Goal: Communication & Community: Share content

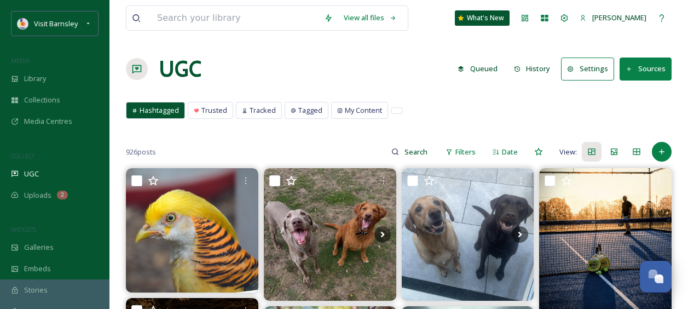
scroll to position [1119, 0]
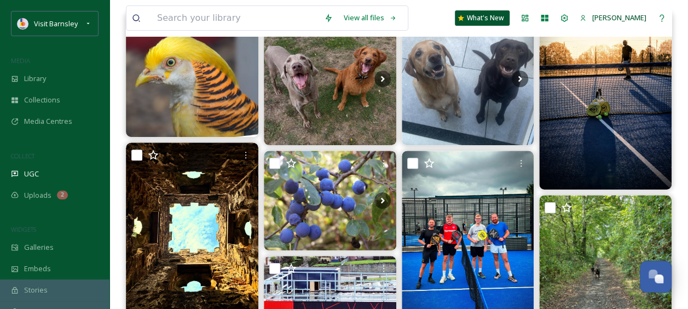
scroll to position [164, 0]
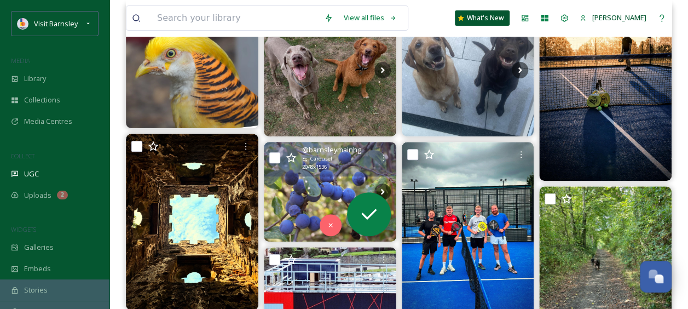
click at [326, 184] on img at bounding box center [330, 191] width 132 height 99
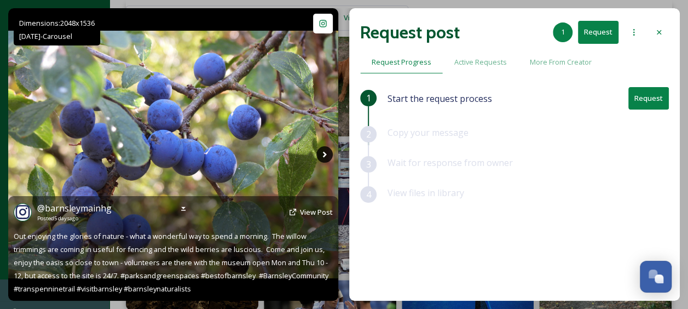
click at [323, 153] on icon at bounding box center [324, 154] width 16 height 16
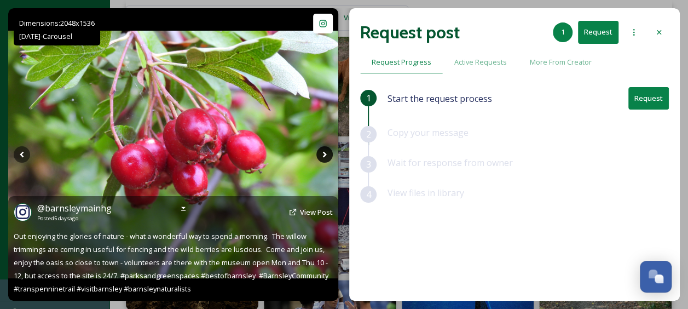
click at [323, 154] on icon at bounding box center [324, 154] width 16 height 16
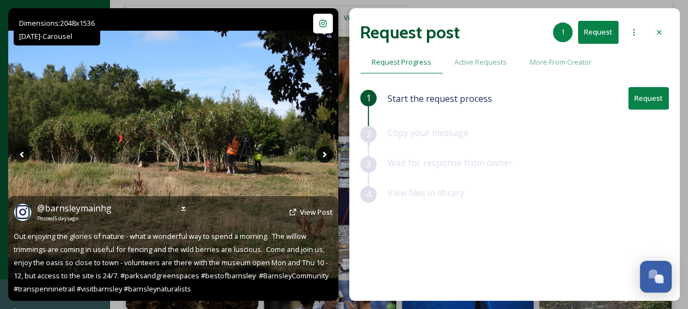
click at [323, 154] on icon at bounding box center [324, 154] width 16 height 16
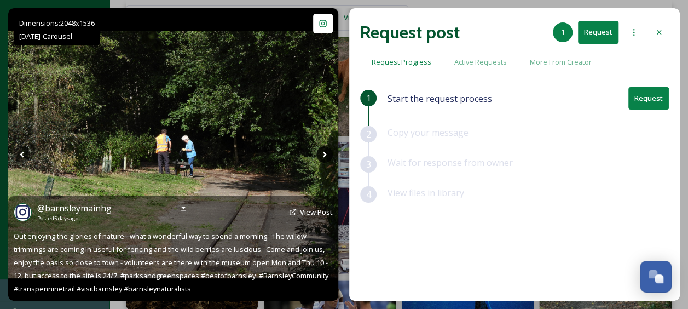
click at [323, 155] on icon at bounding box center [324, 154] width 16 height 16
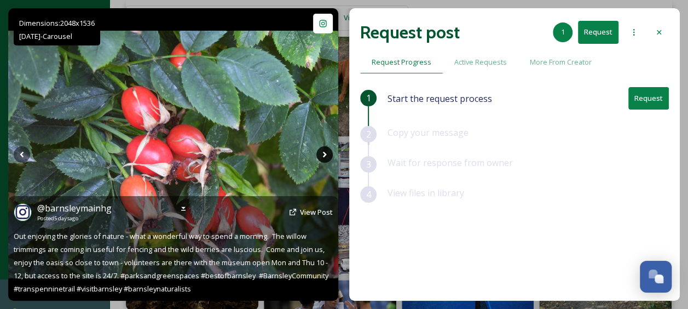
click at [323, 155] on icon at bounding box center [324, 154] width 16 height 16
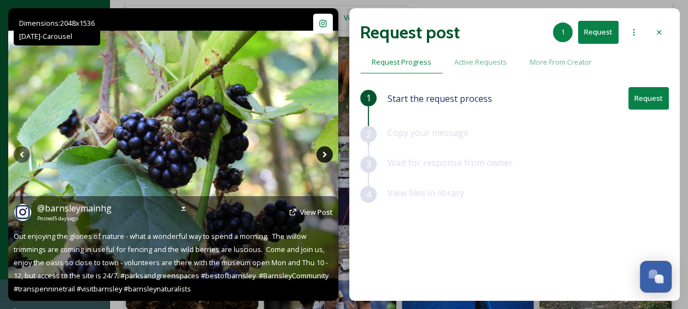
click at [323, 155] on icon at bounding box center [324, 154] width 16 height 16
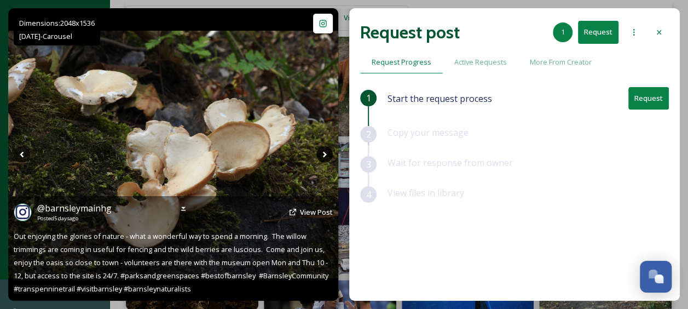
click at [323, 155] on icon at bounding box center [324, 154] width 16 height 16
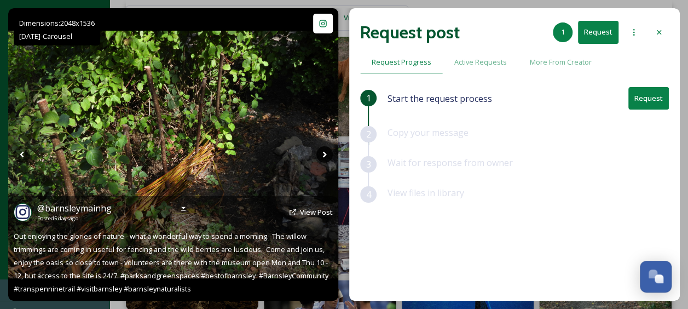
click at [323, 155] on icon at bounding box center [324, 154] width 16 height 16
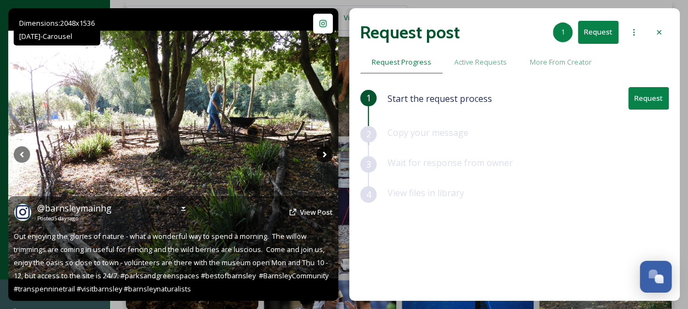
click at [323, 155] on icon at bounding box center [324, 154] width 16 height 16
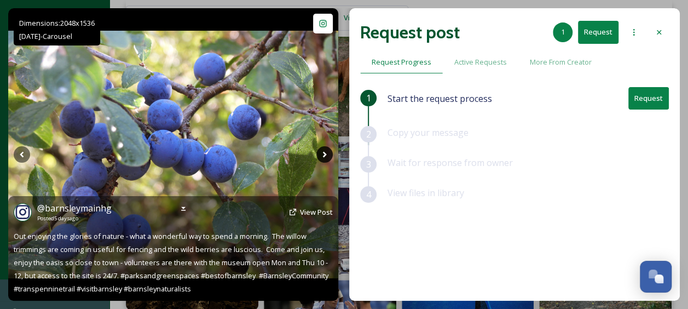
click at [323, 155] on icon at bounding box center [324, 154] width 16 height 16
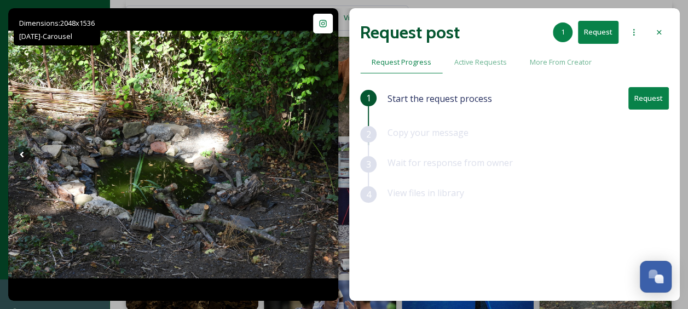
drag, startPoint x: 660, startPoint y: 33, endPoint x: 625, endPoint y: 63, distance: 46.2
click at [660, 33] on icon at bounding box center [659, 32] width 4 height 4
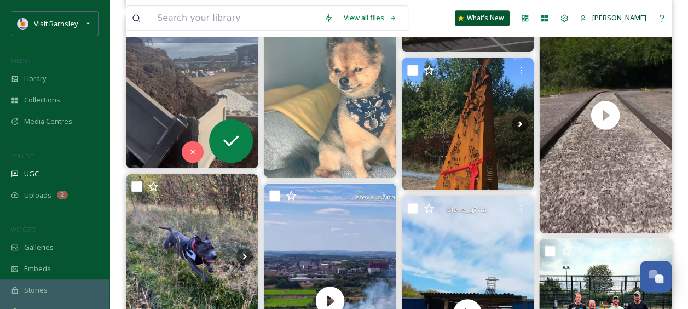
scroll to position [821, 0]
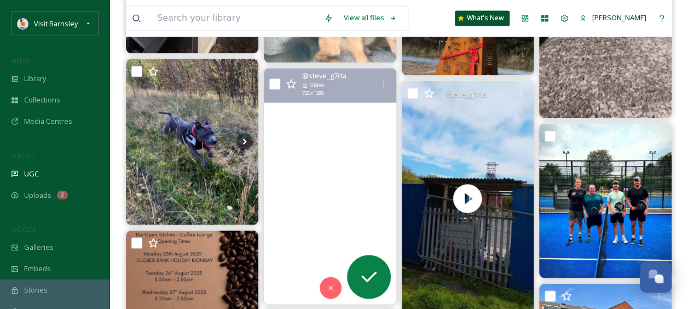
click at [286, 140] on video "We spotted a grassfire while out droning today & phoned the fire brigade #dji #…" at bounding box center [330, 185] width 132 height 235
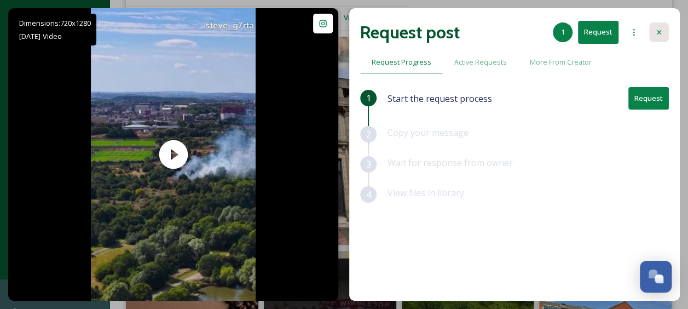
click at [665, 34] on div at bounding box center [659, 32] width 20 height 20
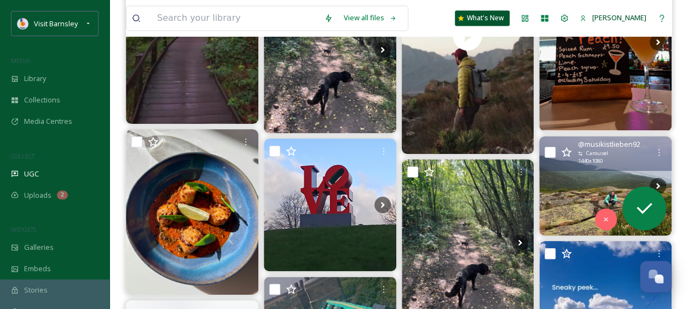
scroll to position [2901, 0]
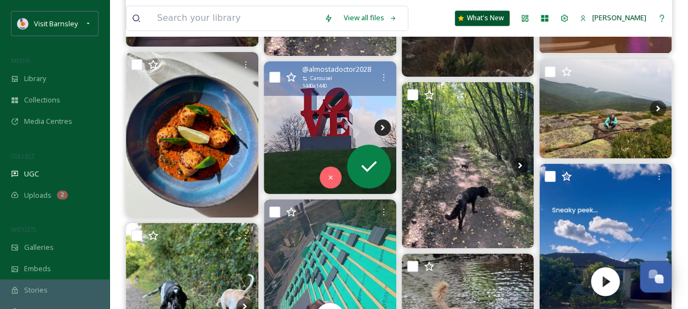
click at [390, 125] on icon at bounding box center [382, 127] width 16 height 16
click at [385, 125] on icon at bounding box center [382, 127] width 16 height 16
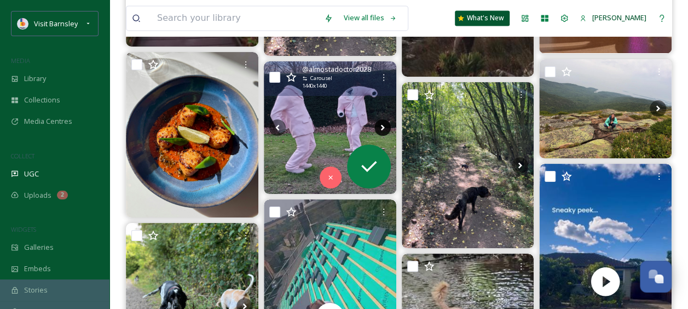
click at [385, 125] on icon at bounding box center [382, 127] width 16 height 16
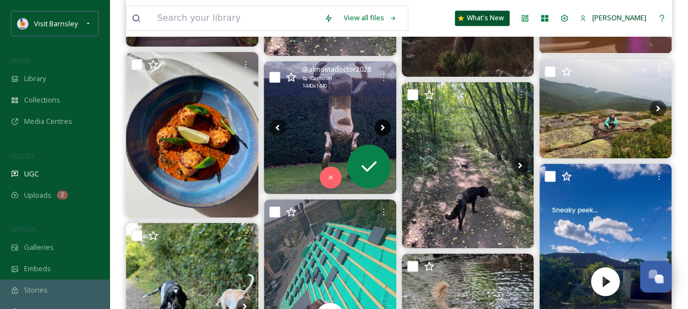
click at [385, 125] on icon at bounding box center [382, 127] width 16 height 16
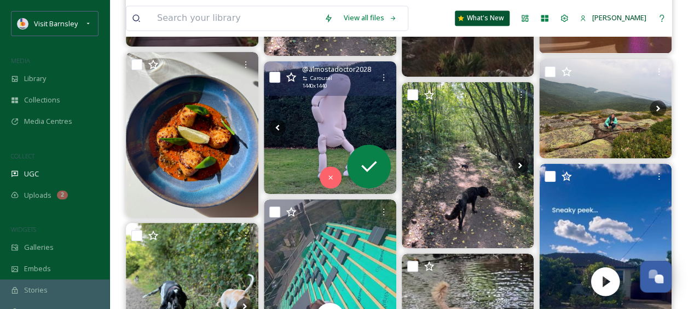
click at [385, 125] on icon at bounding box center [382, 127] width 16 height 16
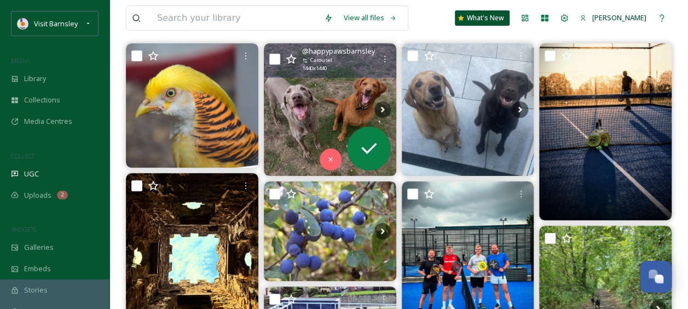
scroll to position [164, 0]
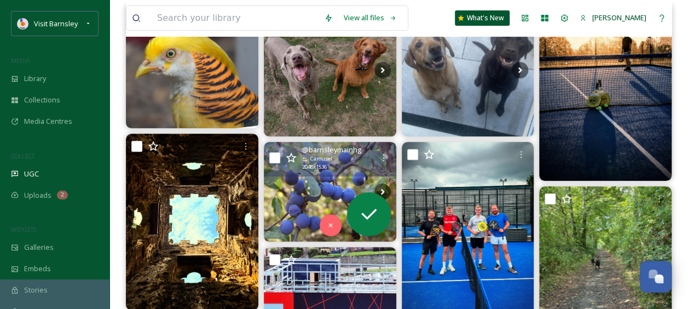
click at [331, 175] on div "@ barnsleymainhg Carousel 2048 x 1536" at bounding box center [330, 159] width 132 height 34
click at [324, 188] on img at bounding box center [330, 191] width 132 height 99
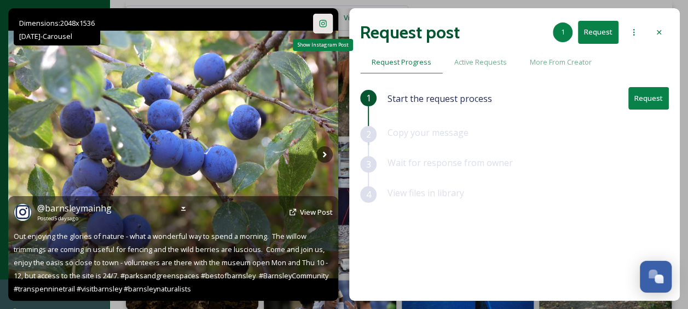
click at [328, 22] on div "Show Instagram Post" at bounding box center [323, 24] width 20 height 20
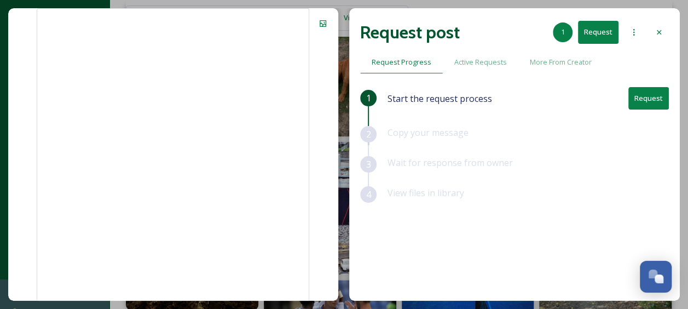
click at [650, 101] on button "Request" at bounding box center [648, 98] width 41 height 22
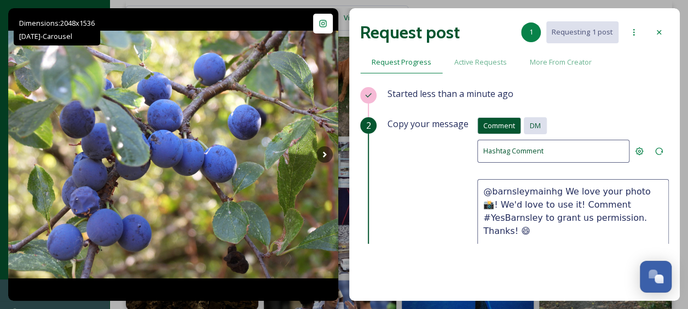
click at [532, 127] on span "DM" at bounding box center [535, 125] width 11 height 10
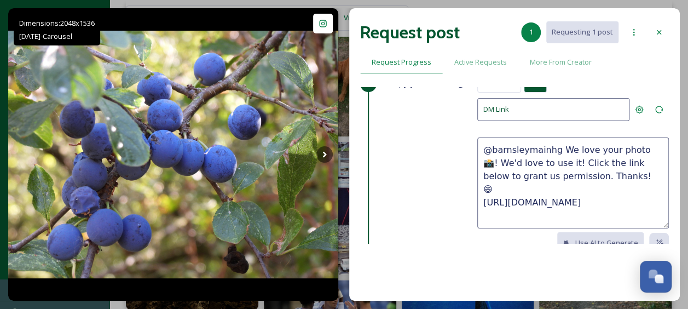
scroll to position [55, 0]
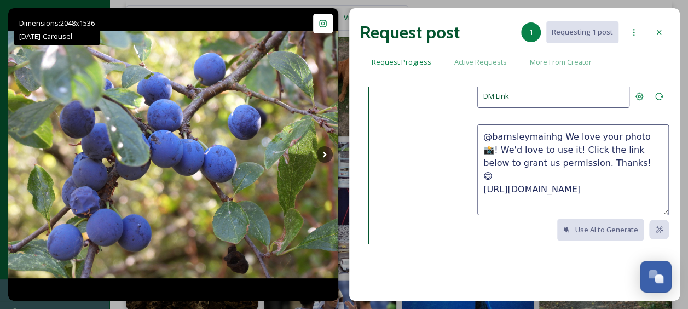
drag, startPoint x: 654, startPoint y: 178, endPoint x: 454, endPoint y: 190, distance: 199.6
click at [454, 190] on div "Copy your message Comment DM Comment DM DM Link @barnsleymainhg We love your ph…" at bounding box center [528, 175] width 281 height 227
click at [634, 183] on textarea "@barnsleymainhg We love your photo 📸! We'd love to use it! Click the link below…" at bounding box center [573, 169] width 192 height 91
drag, startPoint x: 649, startPoint y: 177, endPoint x: 444, endPoint y: 186, distance: 204.4
click at [444, 186] on div "Copy your message Comment DM Comment DM DM Link @barnsleymainhg We love your ph…" at bounding box center [528, 175] width 281 height 227
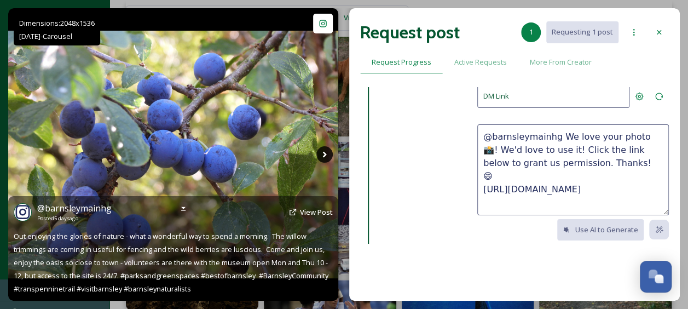
click at [324, 151] on icon at bounding box center [324, 154] width 16 height 16
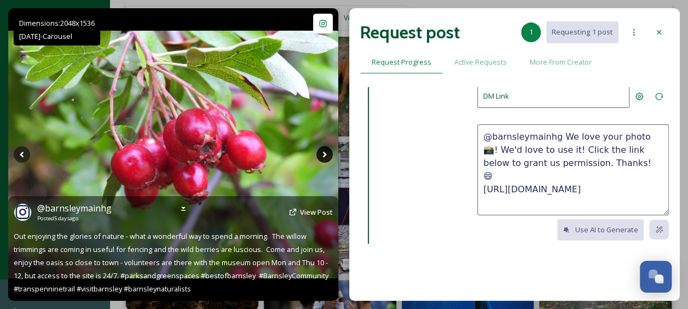
click at [324, 151] on icon at bounding box center [324, 154] width 16 height 16
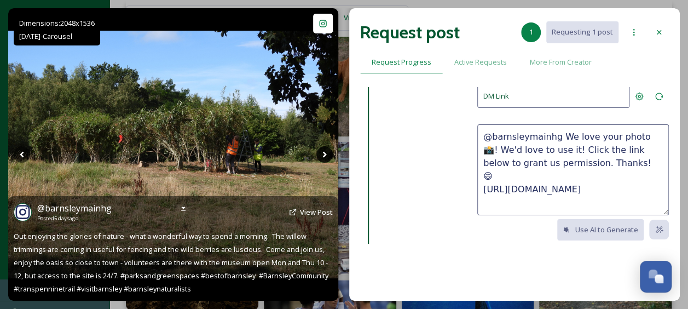
click at [324, 151] on icon at bounding box center [324, 154] width 16 height 16
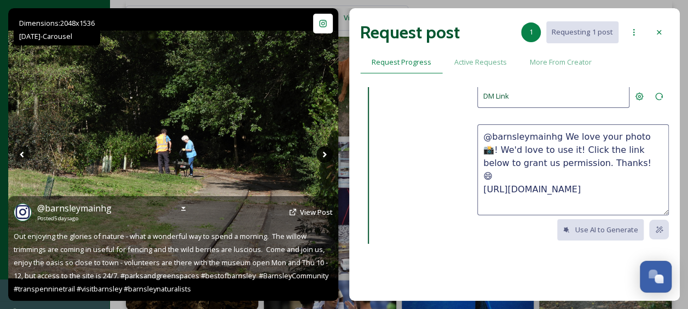
click at [325, 153] on icon at bounding box center [325, 155] width 4 height 6
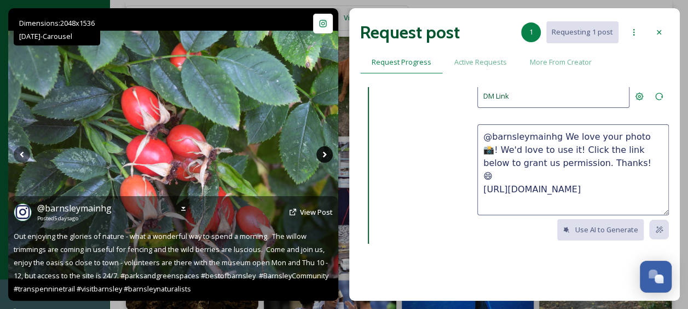
click at [326, 152] on icon at bounding box center [324, 154] width 16 height 16
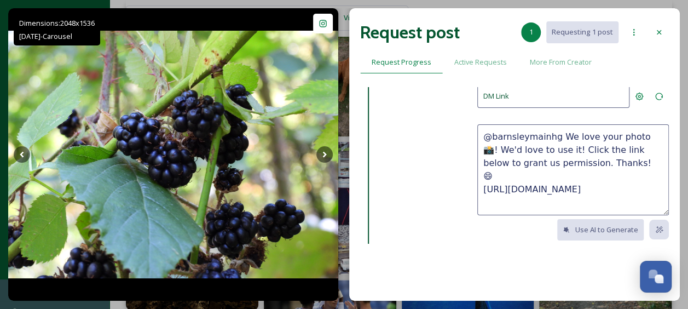
scroll to position [164, 0]
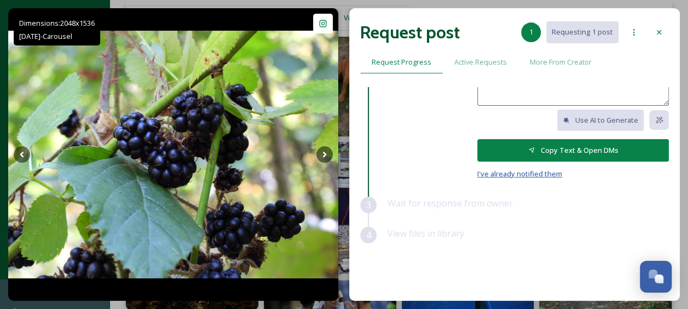
click at [527, 175] on span "I've already notified them" at bounding box center [519, 174] width 85 height 10
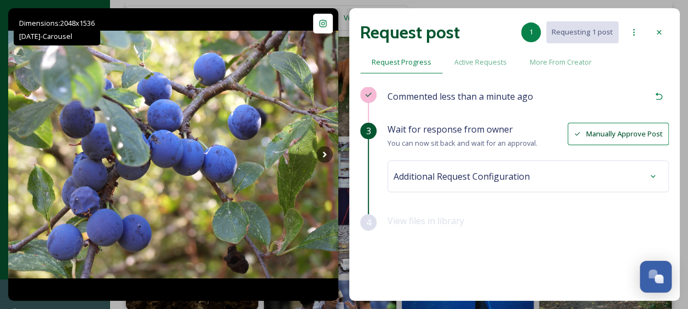
scroll to position [219, 0]
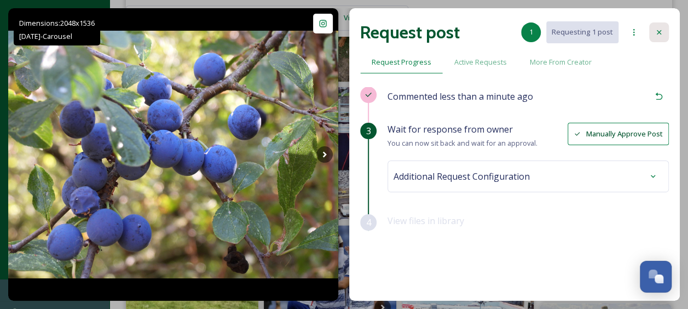
click at [662, 33] on icon at bounding box center [659, 32] width 9 height 9
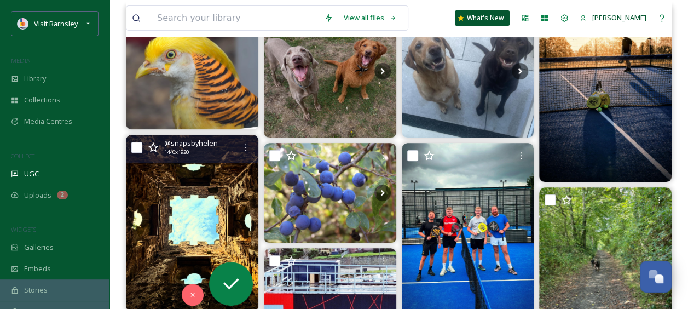
scroll to position [109, 0]
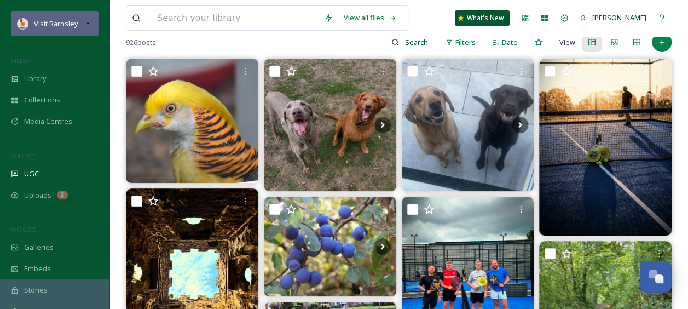
click at [43, 21] on span "Visit Barnsley" at bounding box center [56, 24] width 44 height 10
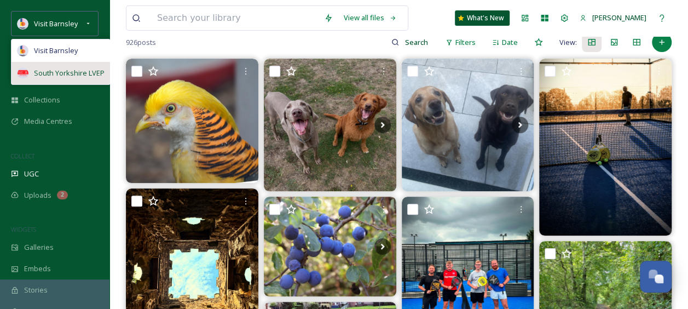
click at [59, 69] on span "South Yorkshire LVEP" at bounding box center [69, 73] width 71 height 10
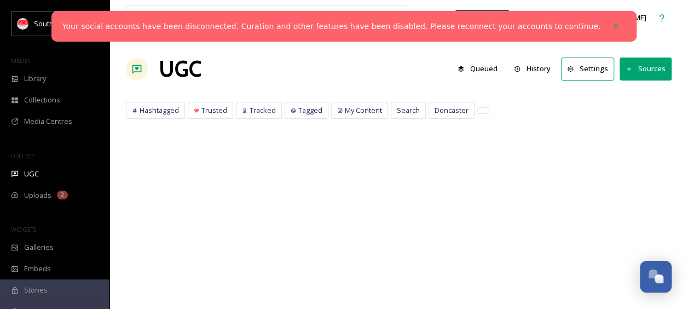
scroll to position [0, 0]
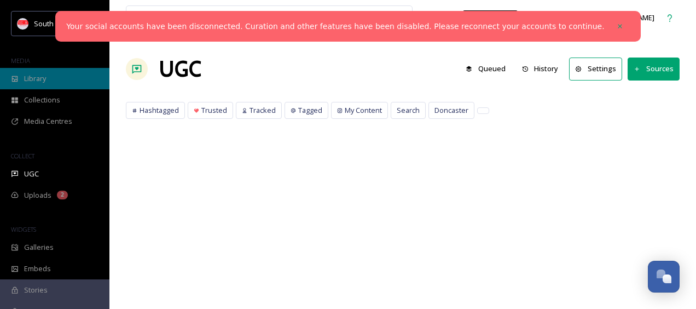
click at [53, 70] on div "Library" at bounding box center [54, 78] width 109 height 21
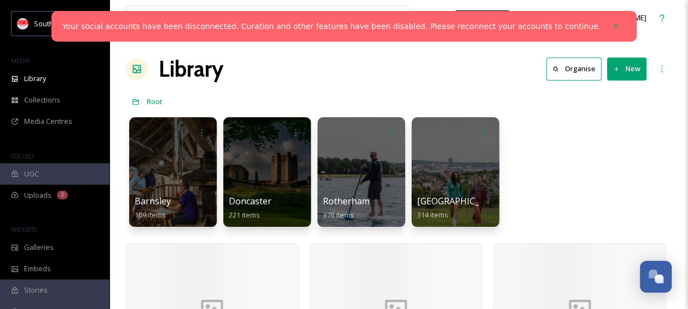
scroll to position [99, 0]
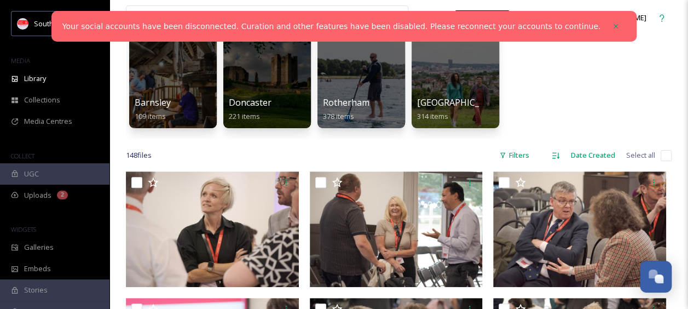
click at [51, 175] on div "UGC" at bounding box center [54, 173] width 109 height 21
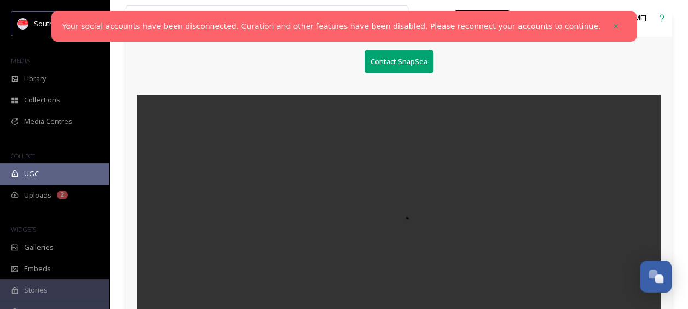
scroll to position [170, 0]
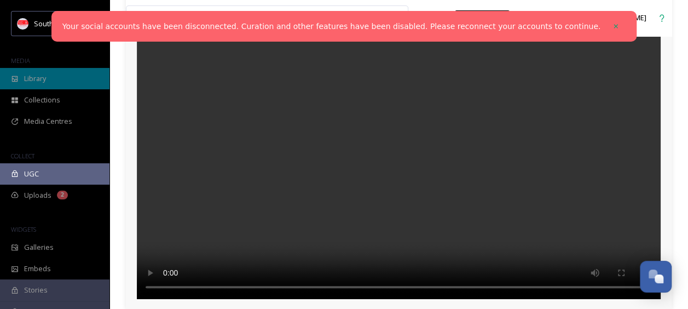
click at [58, 77] on div "Library" at bounding box center [54, 78] width 109 height 21
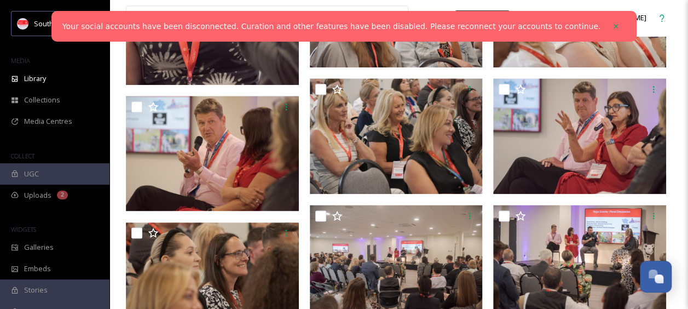
scroll to position [701, 0]
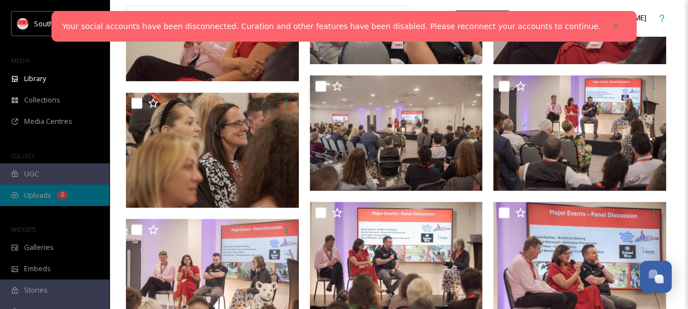
click at [39, 190] on span "Uploads" at bounding box center [37, 195] width 27 height 10
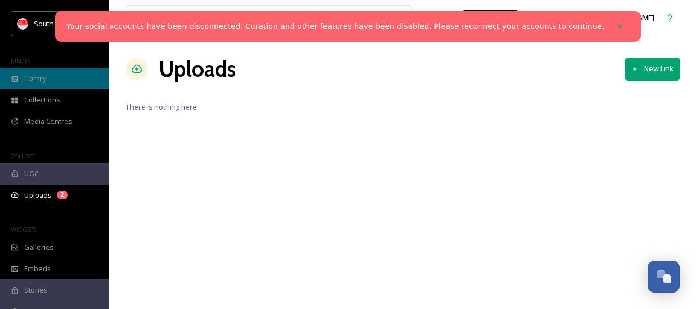
click at [27, 81] on span "Library" at bounding box center [35, 78] width 22 height 10
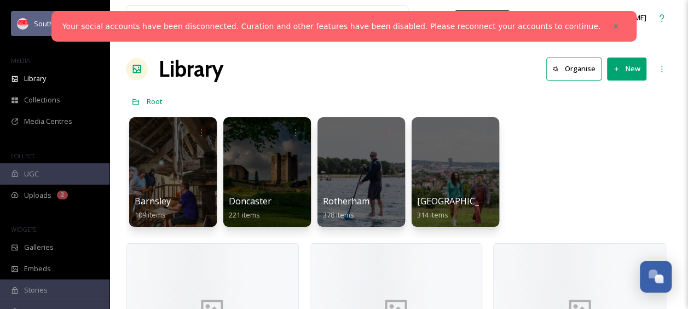
click at [53, 25] on span "South Yorkshire LVEP" at bounding box center [69, 23] width 71 height 10
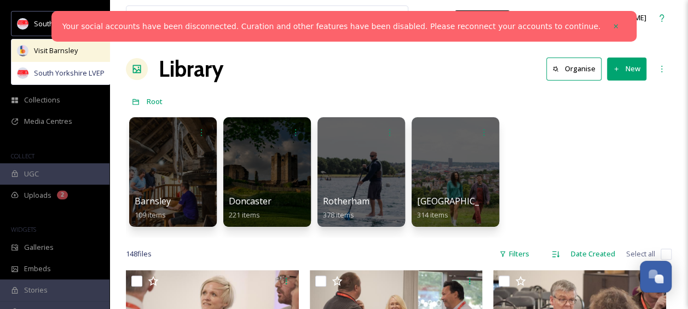
click at [61, 51] on span "Visit Barnsley" at bounding box center [56, 50] width 44 height 10
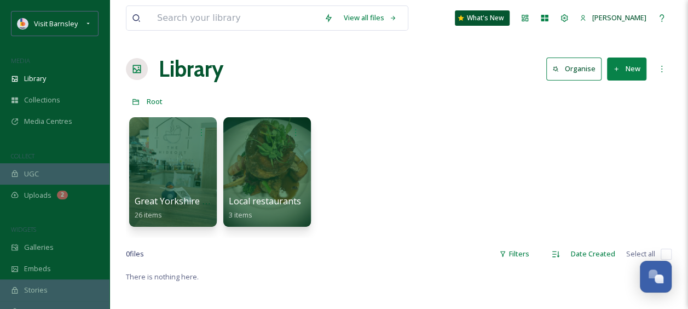
scroll to position [55, 0]
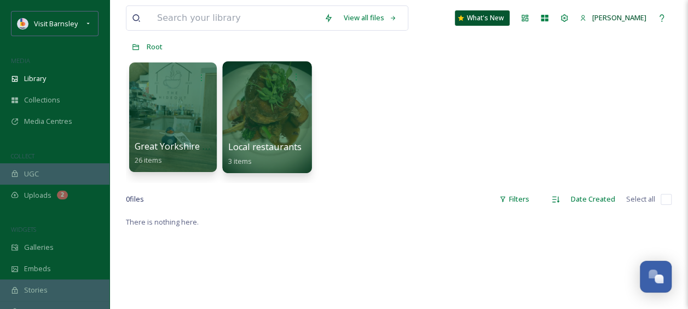
click at [288, 133] on div at bounding box center [266, 117] width 89 height 112
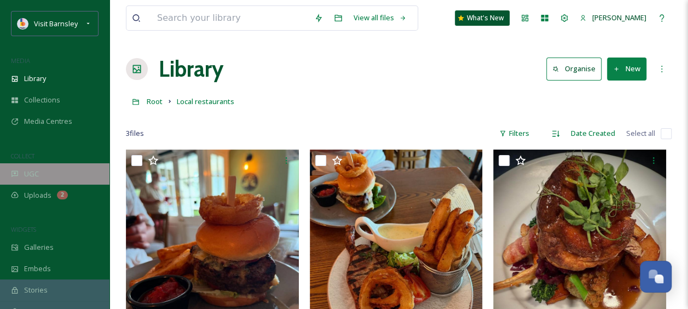
click at [70, 171] on div "UGC" at bounding box center [54, 173] width 109 height 21
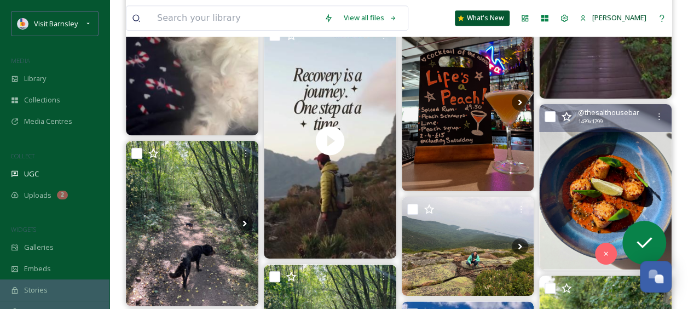
scroll to position [2737, 0]
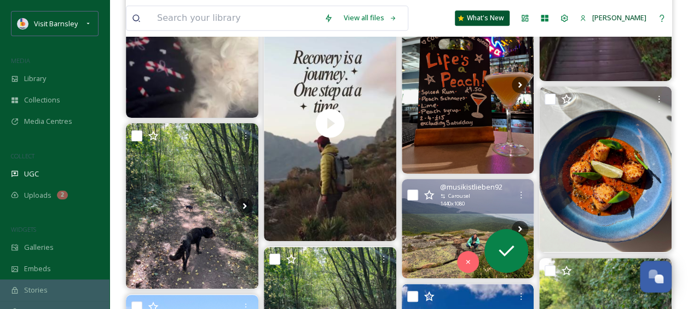
click at [475, 226] on img at bounding box center [468, 228] width 132 height 99
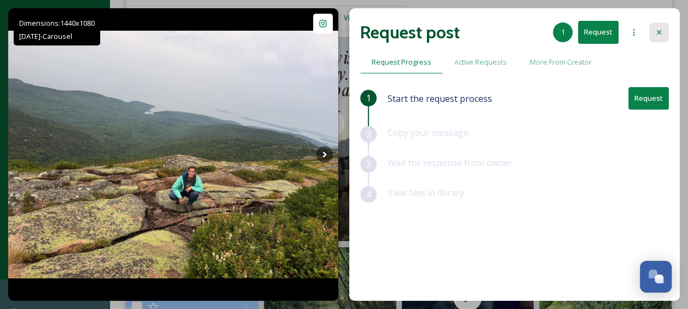
click at [656, 28] on icon at bounding box center [659, 32] width 9 height 9
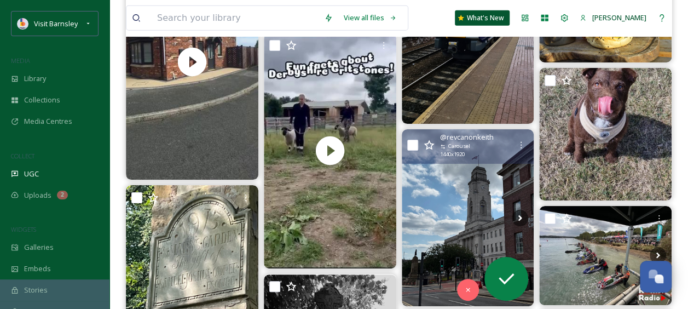
scroll to position [3668, 0]
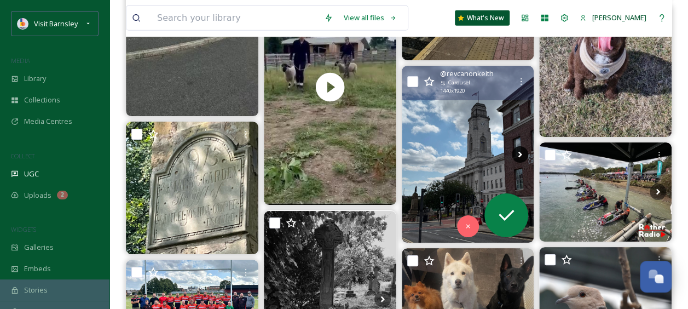
click at [523, 155] on icon at bounding box center [520, 154] width 16 height 16
click at [521, 153] on icon at bounding box center [520, 154] width 4 height 6
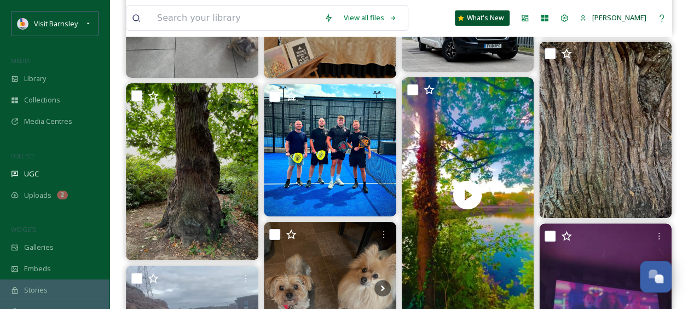
scroll to position [4270, 0]
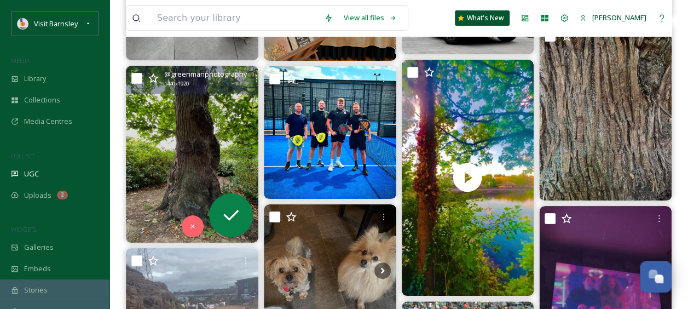
click at [222, 141] on img at bounding box center [192, 154] width 132 height 176
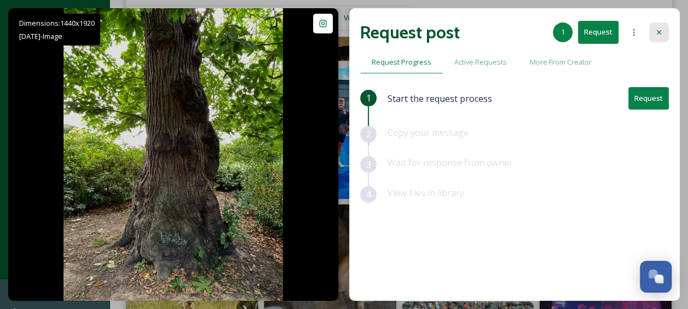
click at [659, 36] on icon at bounding box center [659, 32] width 9 height 9
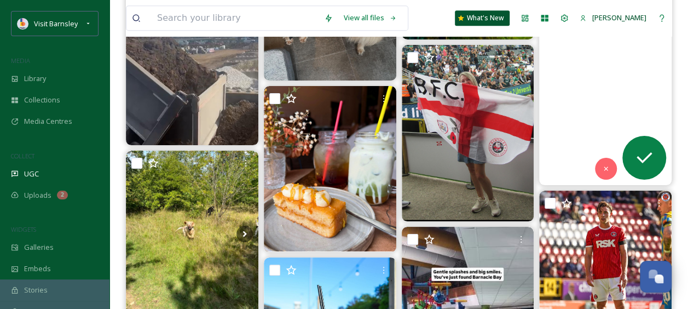
scroll to position [4543, 0]
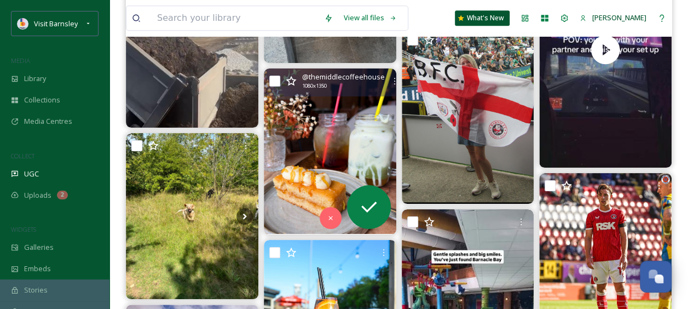
click at [351, 143] on img at bounding box center [330, 150] width 132 height 165
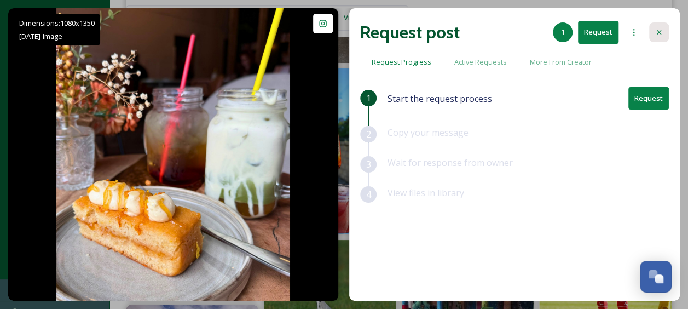
click at [658, 32] on icon at bounding box center [659, 32] width 9 height 9
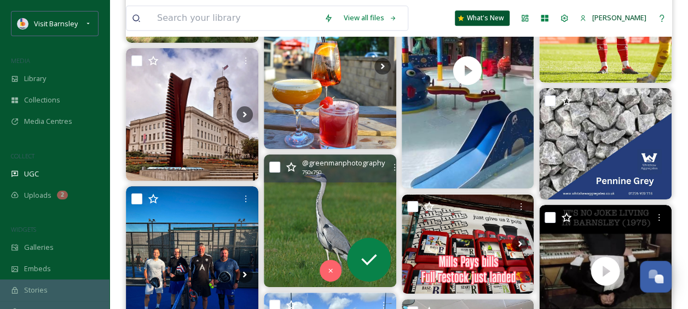
scroll to position [4817, 0]
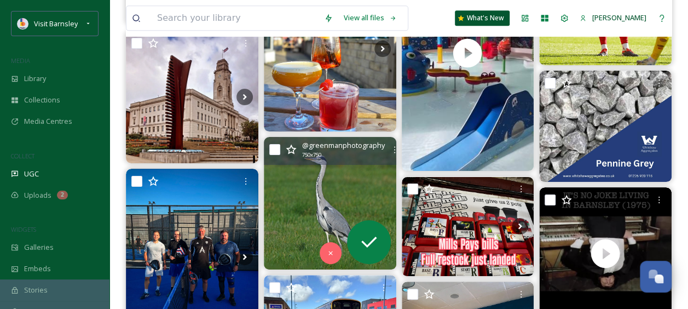
click at [354, 195] on img at bounding box center [330, 203] width 132 height 132
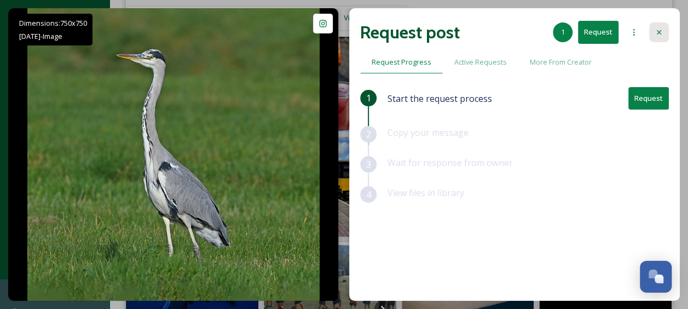
click at [661, 36] on icon at bounding box center [659, 32] width 9 height 9
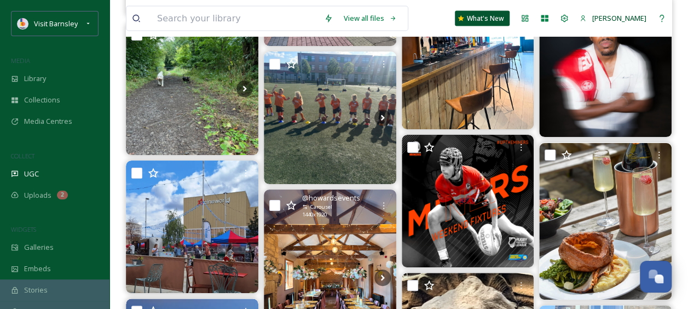
scroll to position [5310, 0]
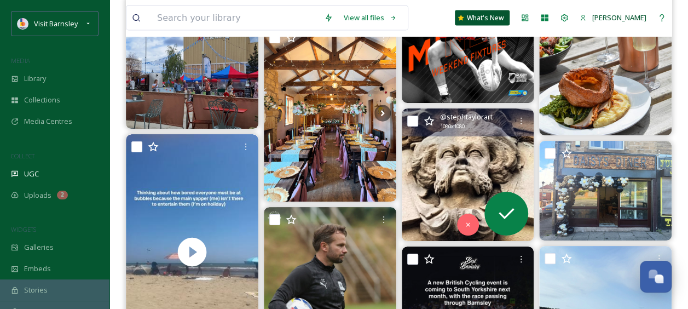
click at [450, 177] on img at bounding box center [468, 174] width 132 height 132
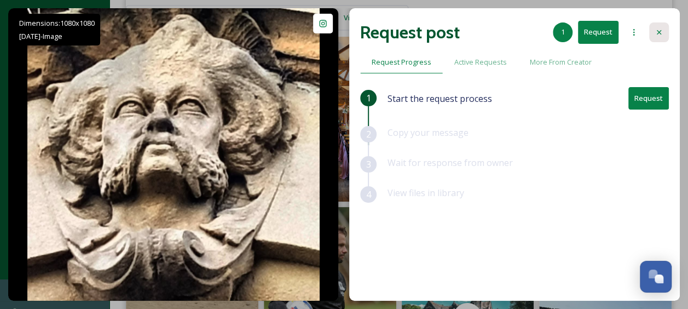
click at [667, 27] on div at bounding box center [659, 32] width 20 height 20
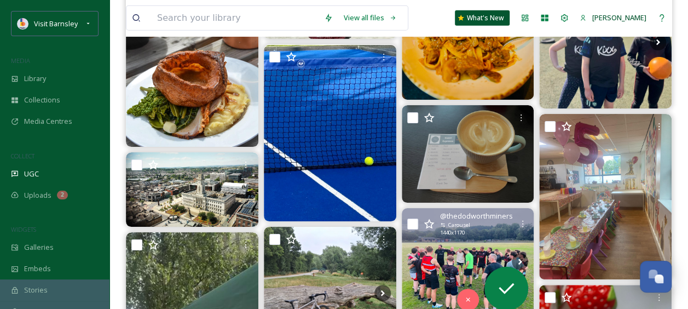
scroll to position [7718, 0]
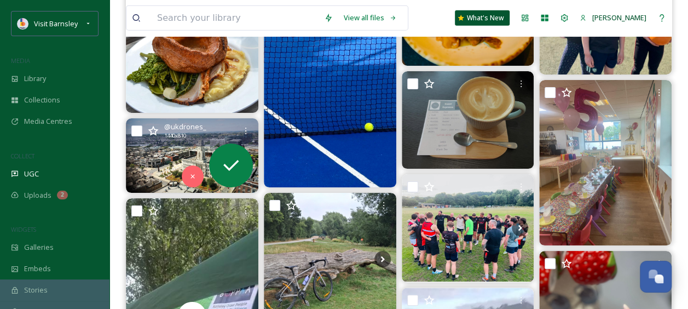
click at [155, 151] on img at bounding box center [192, 155] width 132 height 74
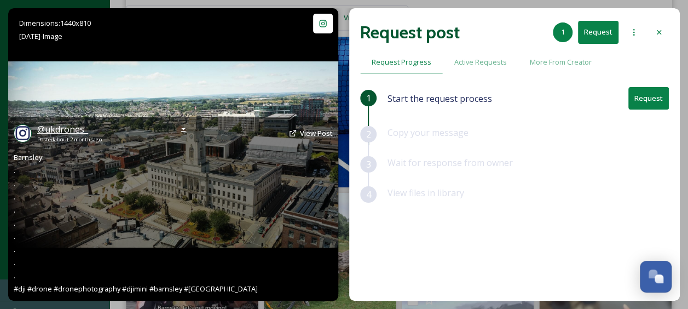
click at [71, 128] on span "@ ukdrones_" at bounding box center [62, 129] width 51 height 12
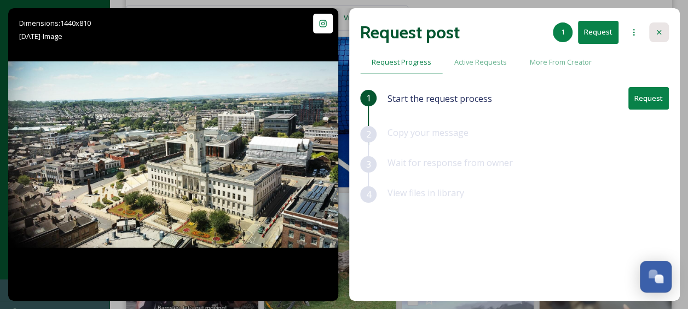
click at [668, 28] on div at bounding box center [659, 32] width 20 height 20
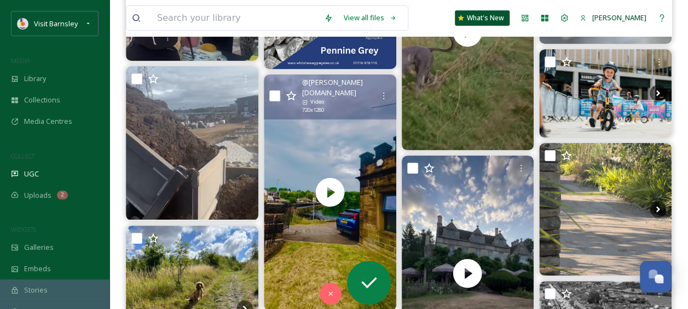
scroll to position [8102, 0]
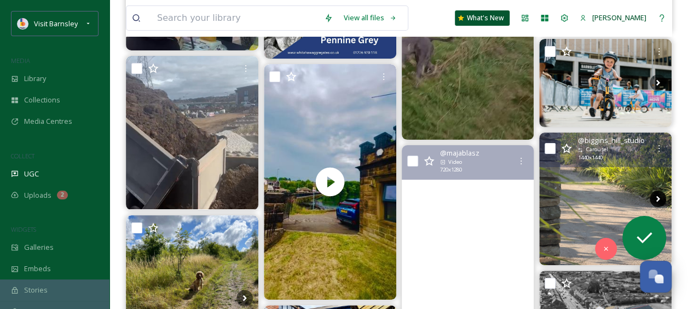
click at [661, 195] on icon at bounding box center [658, 198] width 16 height 16
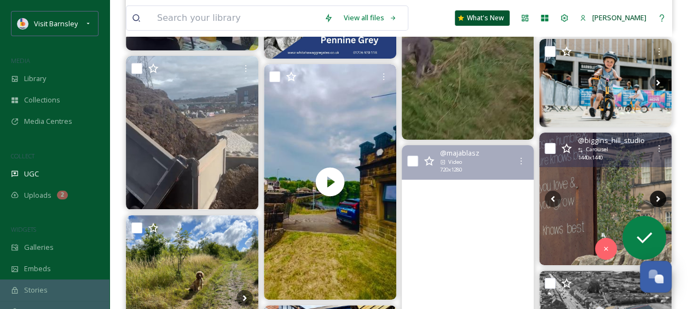
click at [660, 197] on icon at bounding box center [658, 198] width 16 height 16
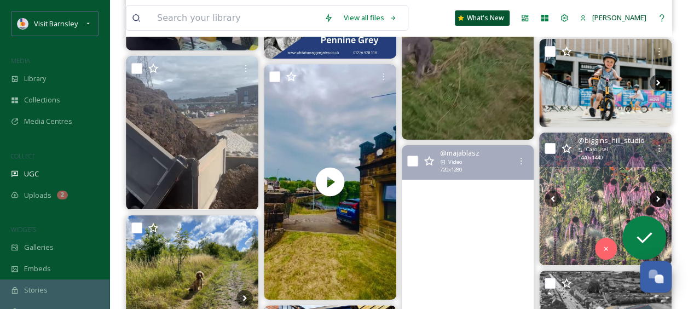
click at [660, 197] on icon at bounding box center [658, 198] width 16 height 16
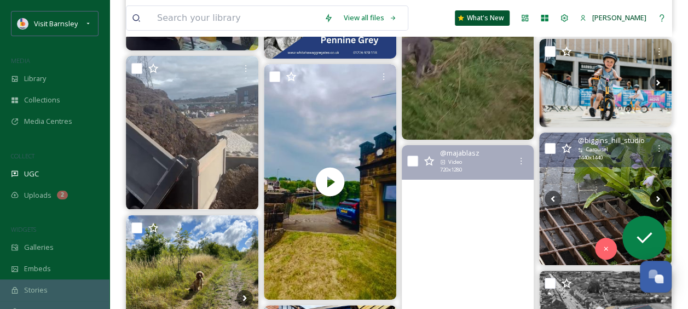
click at [660, 197] on icon at bounding box center [658, 198] width 16 height 16
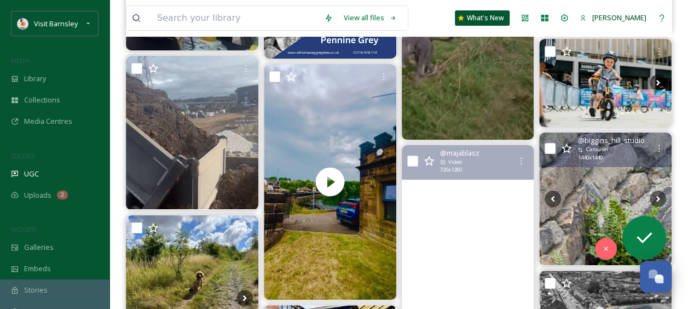
click at [591, 178] on img at bounding box center [605, 198] width 132 height 132
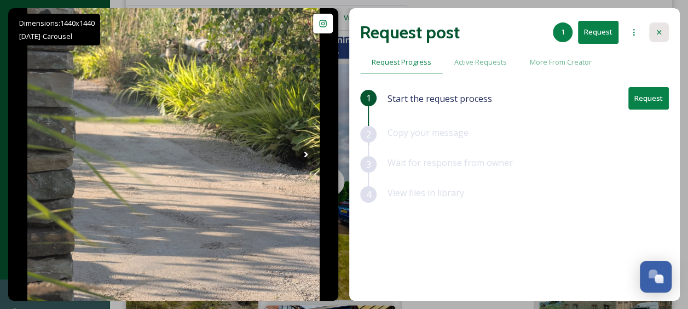
click at [661, 36] on icon at bounding box center [659, 32] width 9 height 9
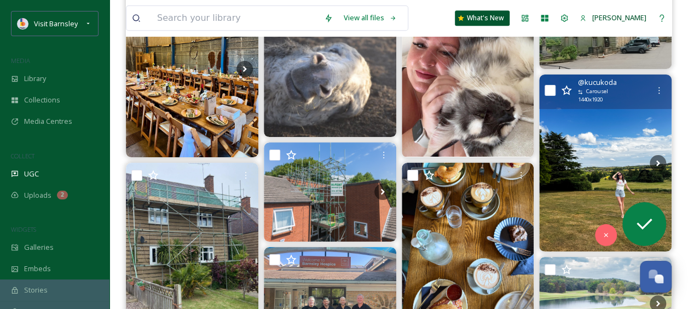
scroll to position [8540, 0]
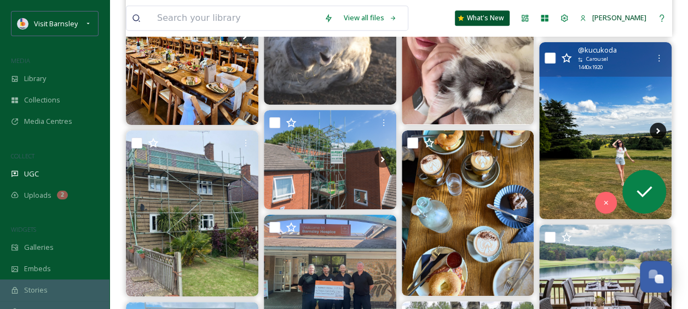
click at [656, 127] on icon at bounding box center [658, 131] width 16 height 16
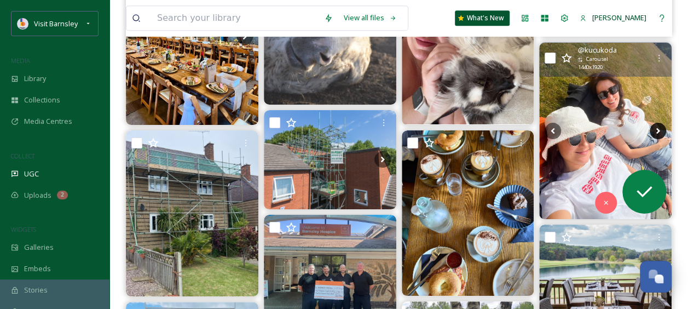
click at [658, 129] on icon at bounding box center [658, 131] width 4 height 6
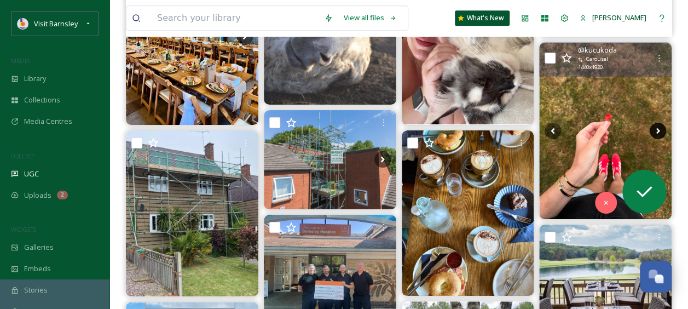
click at [658, 129] on icon at bounding box center [658, 131] width 4 height 6
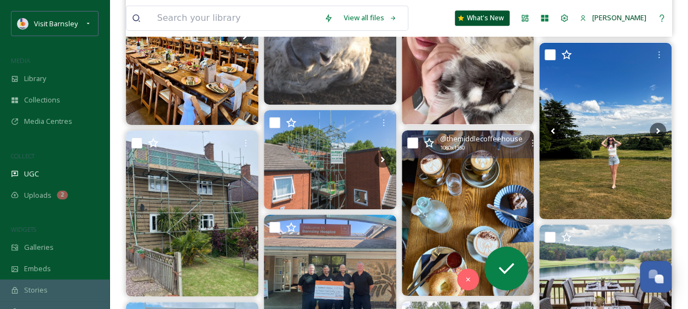
click at [453, 199] on img at bounding box center [468, 212] width 132 height 165
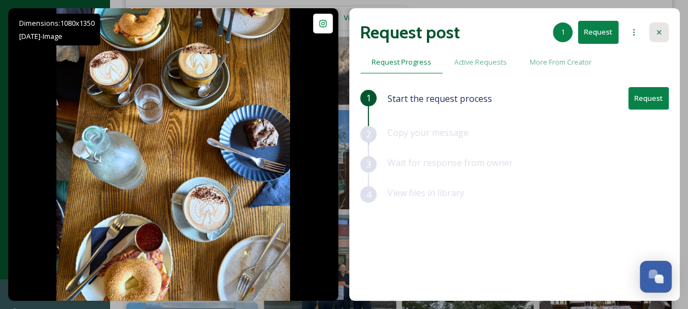
click at [662, 32] on icon at bounding box center [659, 32] width 9 height 9
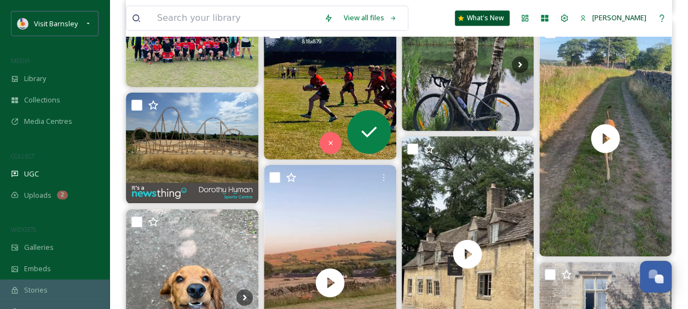
scroll to position [8977, 0]
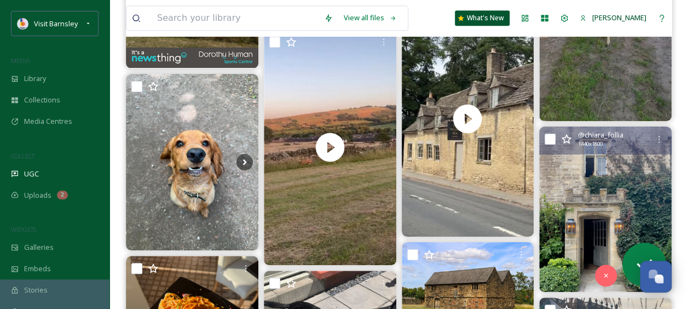
click at [602, 210] on img at bounding box center [605, 208] width 132 height 165
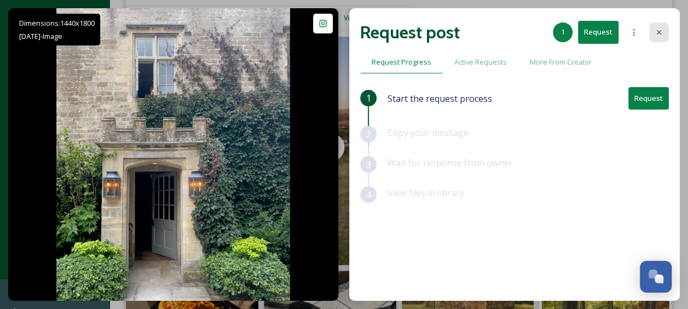
click at [656, 33] on icon at bounding box center [659, 32] width 9 height 9
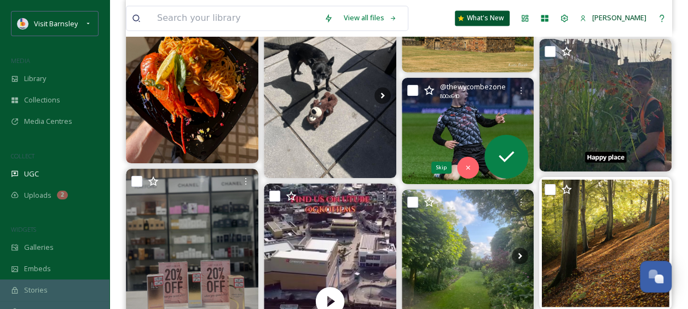
scroll to position [9251, 0]
